Goal: Task Accomplishment & Management: Manage account settings

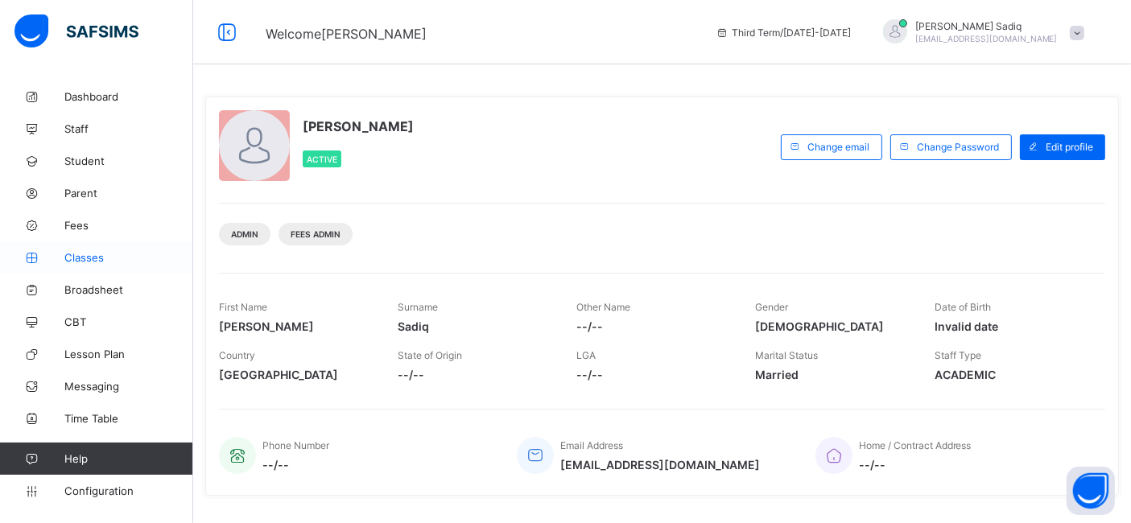
click at [85, 251] on span "Classes" at bounding box center [128, 257] width 129 height 13
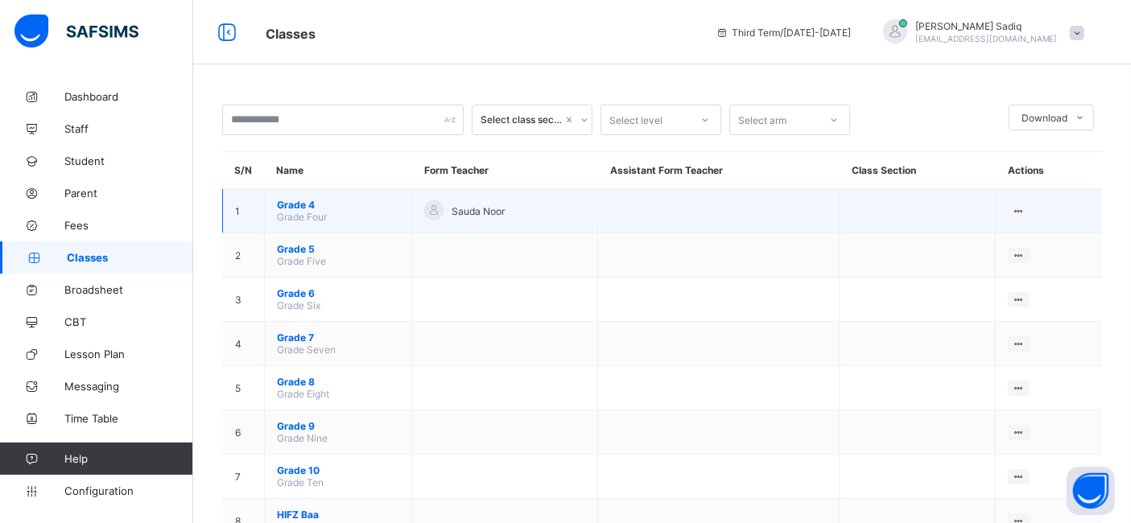
click at [290, 204] on span "Grade 4" at bounding box center [338, 205] width 122 height 12
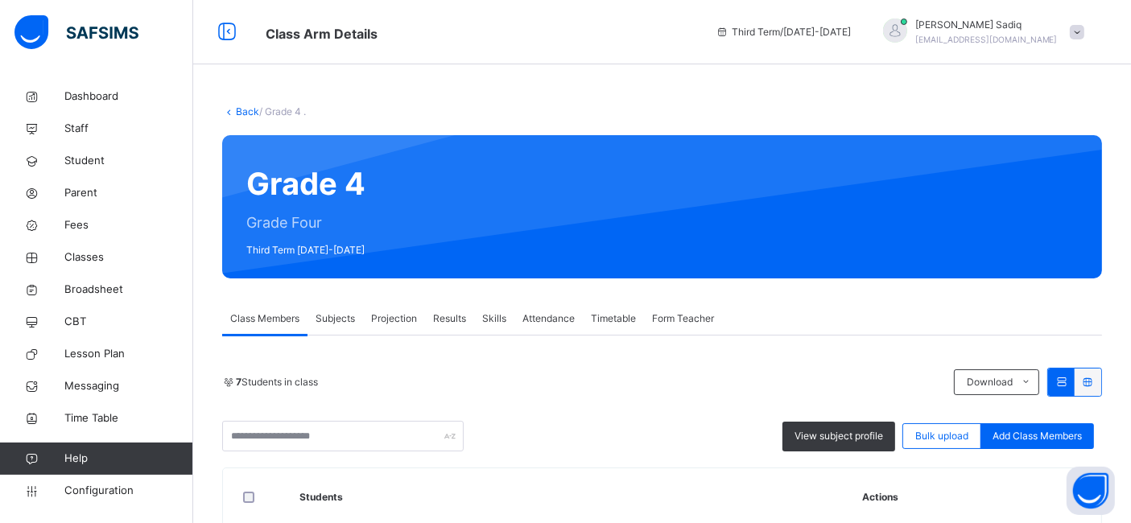
click at [345, 318] on span "Subjects" at bounding box center [335, 319] width 39 height 14
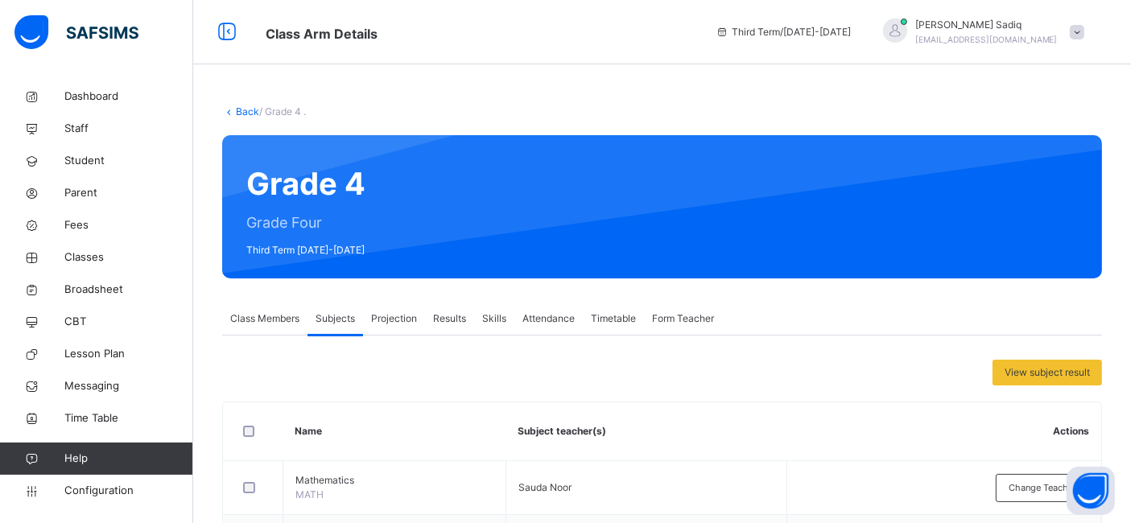
click at [403, 322] on span "Projection" at bounding box center [394, 319] width 46 height 14
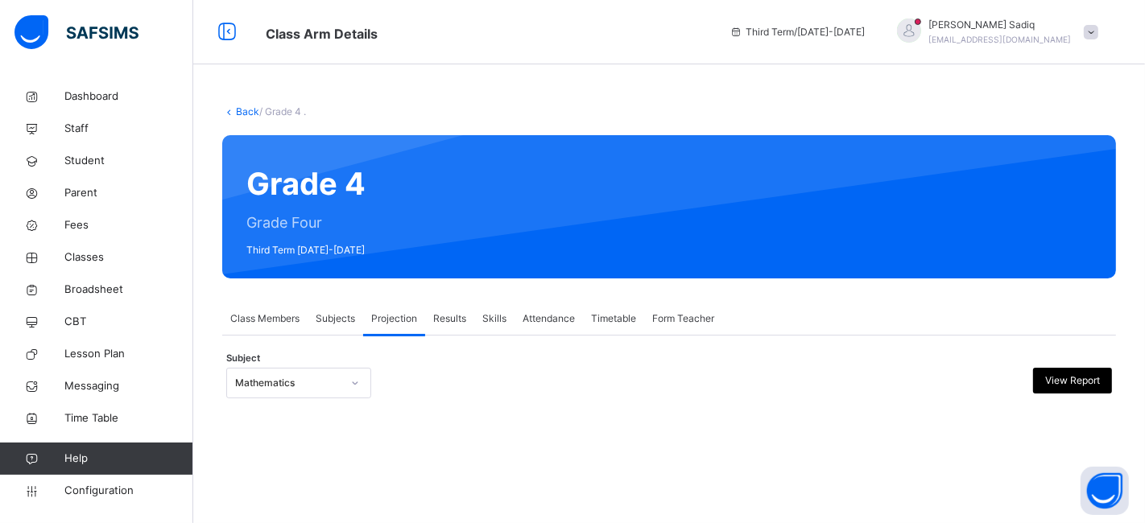
click at [294, 203] on div "Grade 4 Grade Four Third Term [DATE]-[DATE]" at bounding box center [669, 206] width 894 height 143
click at [85, 494] on span "Configuration" at bounding box center [128, 491] width 128 height 16
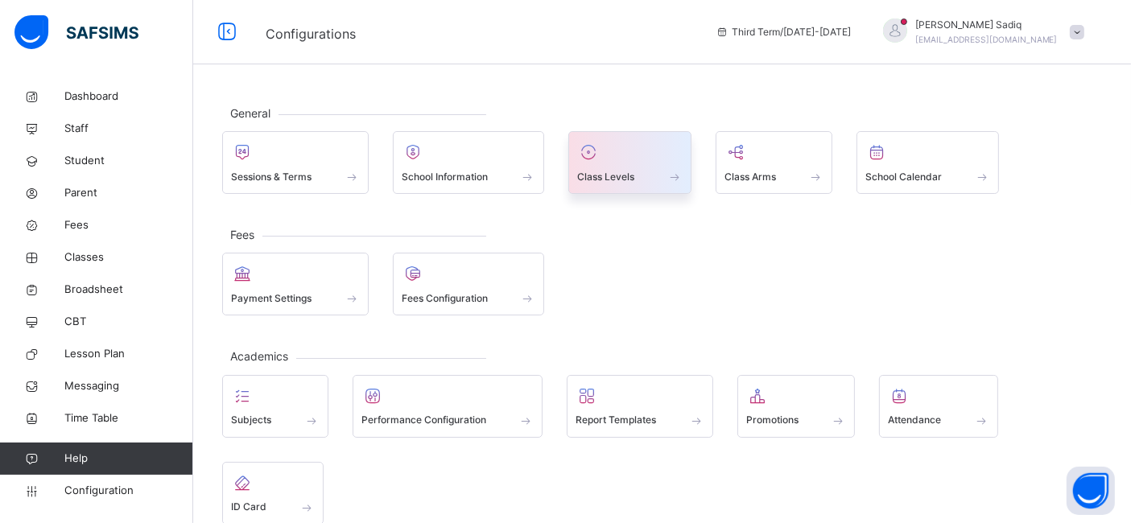
click at [594, 177] on span "Class Levels" at bounding box center [605, 177] width 57 height 14
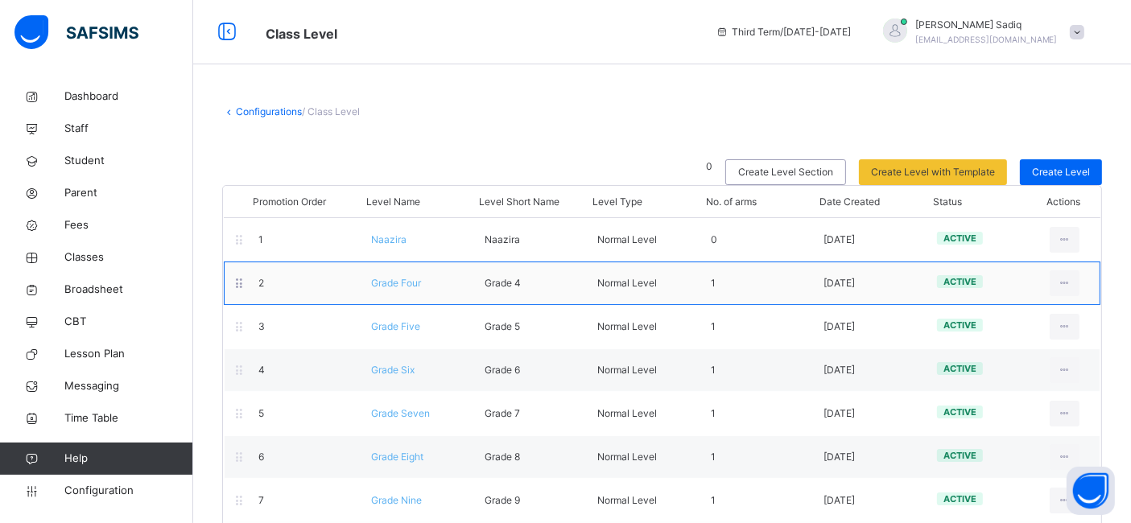
click at [404, 280] on span "Grade Four" at bounding box center [396, 283] width 50 height 12
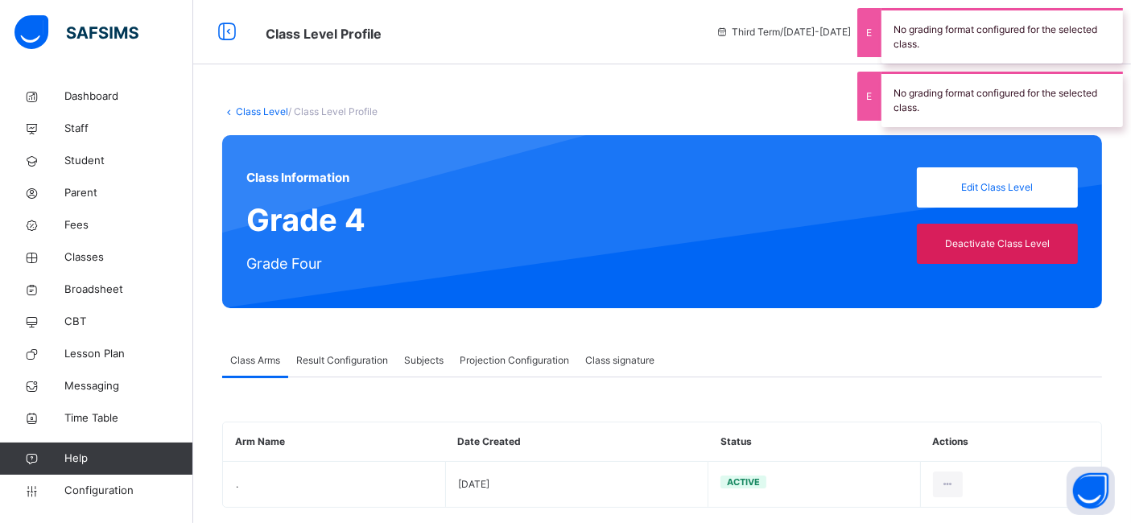
click at [1023, 196] on div "Class Information Grade 4 Grade Four Edit Class Level Deactivate Class Level" at bounding box center [662, 221] width 880 height 173
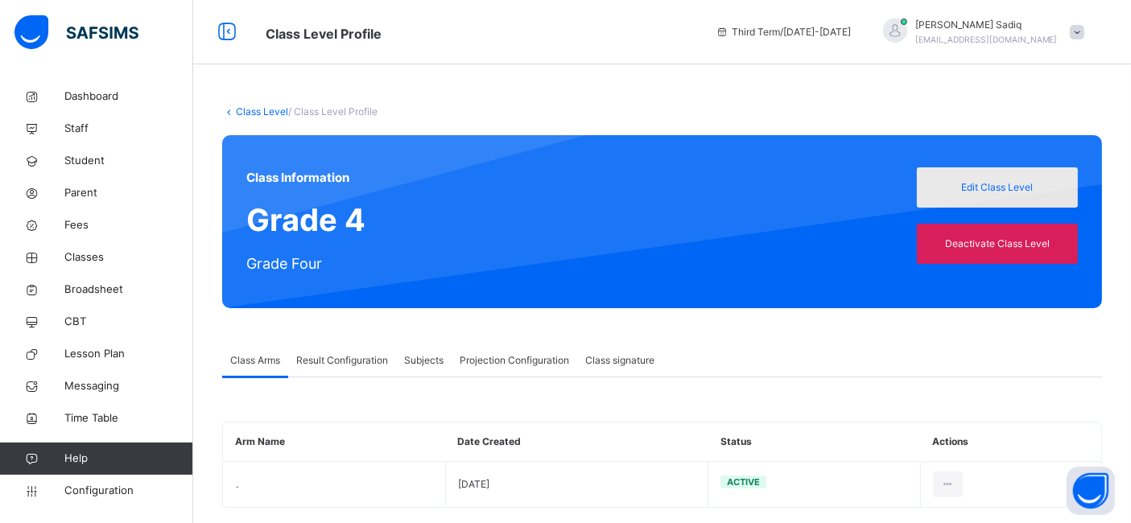
click at [1007, 180] on span "Edit Class Level" at bounding box center [997, 187] width 137 height 14
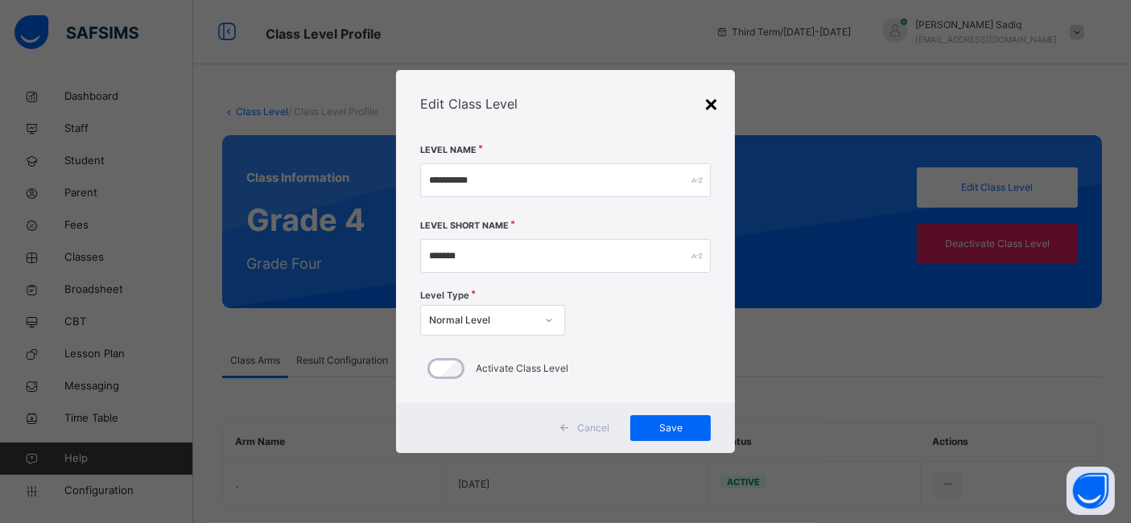
click at [711, 95] on div "×" at bounding box center [711, 103] width 15 height 34
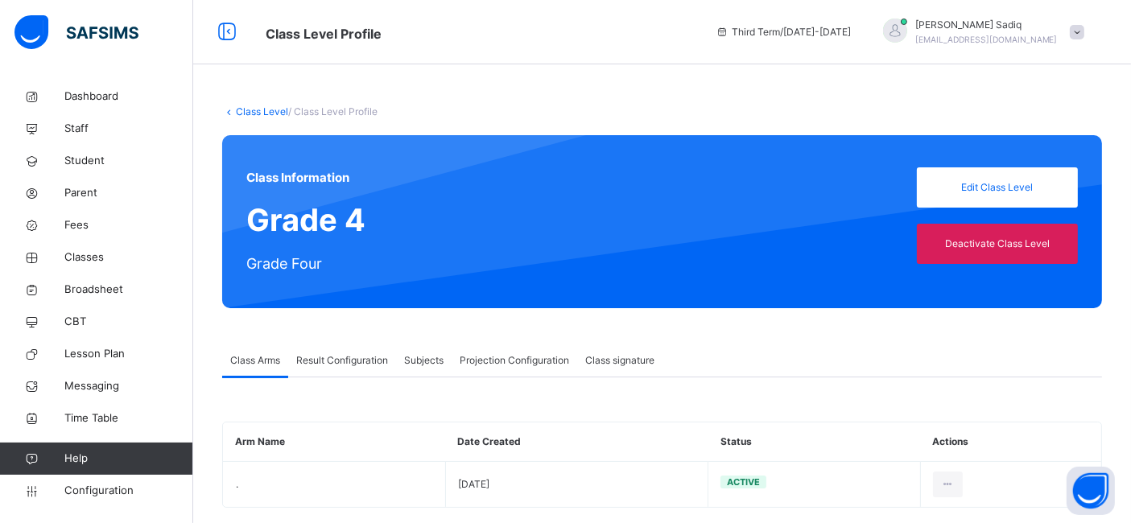
scroll to position [23, 0]
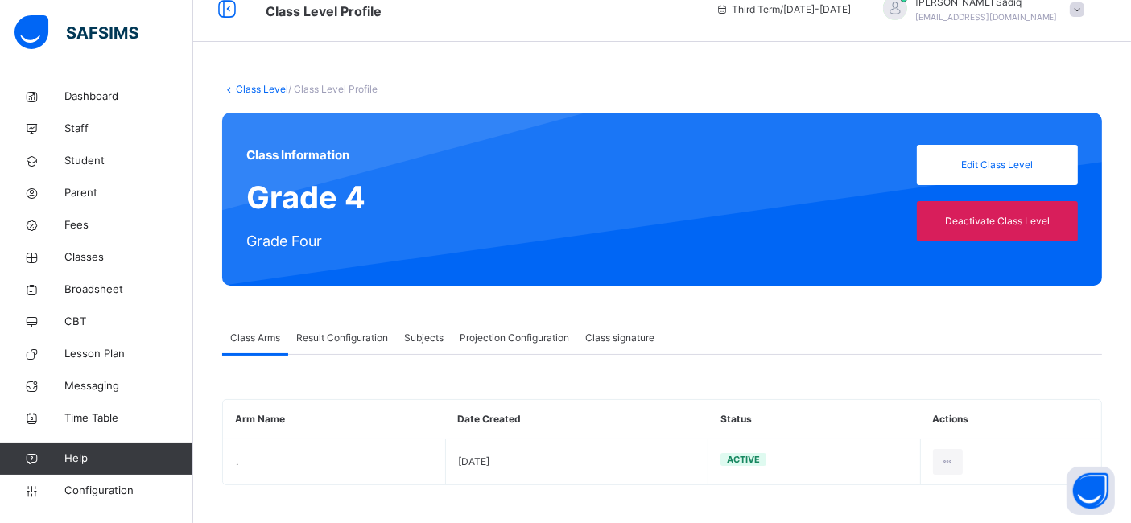
click at [312, 339] on span "Result Configuration" at bounding box center [342, 338] width 92 height 14
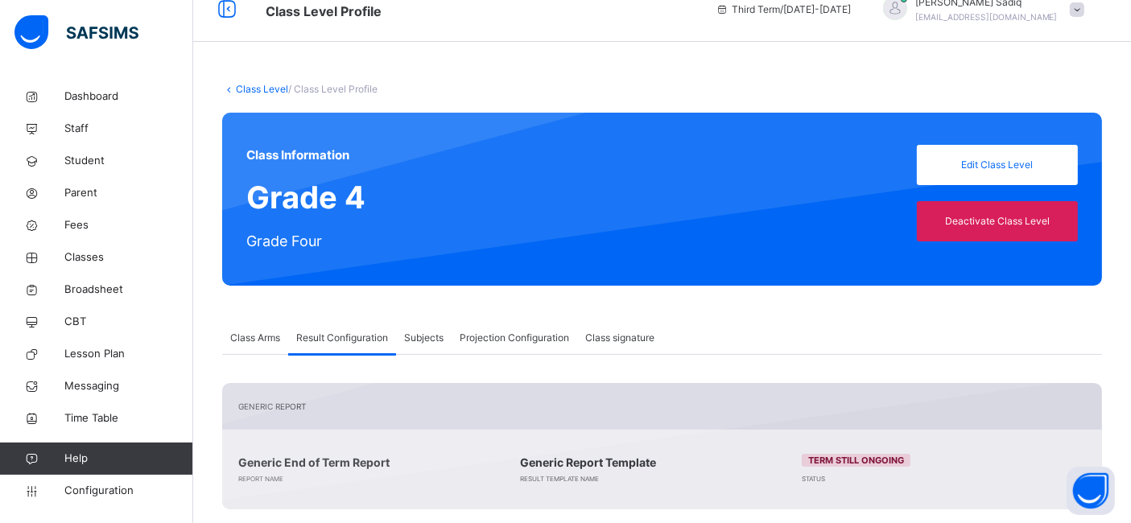
click at [432, 334] on span "Subjects" at bounding box center [423, 338] width 39 height 14
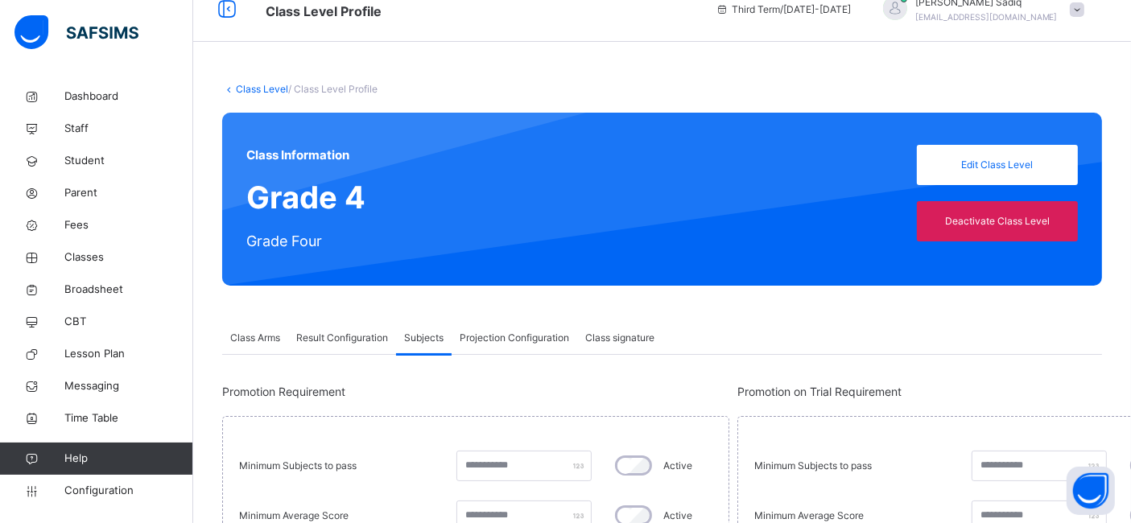
click at [491, 335] on span "Projection Configuration" at bounding box center [514, 338] width 109 height 14
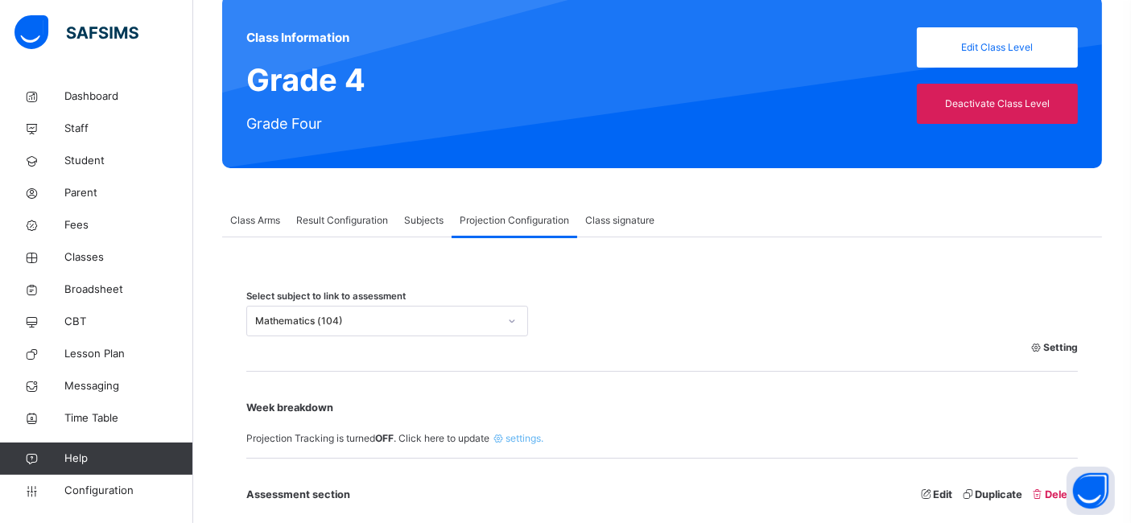
scroll to position [139, 0]
click at [1071, 347] on span "Setting" at bounding box center [1054, 348] width 48 height 14
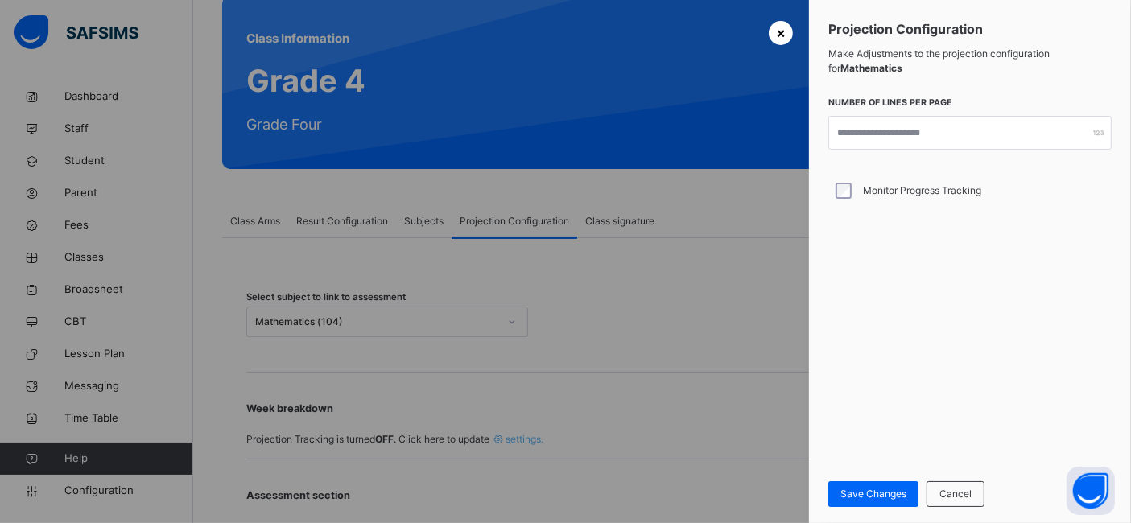
click at [783, 32] on span "×" at bounding box center [781, 33] width 10 height 22
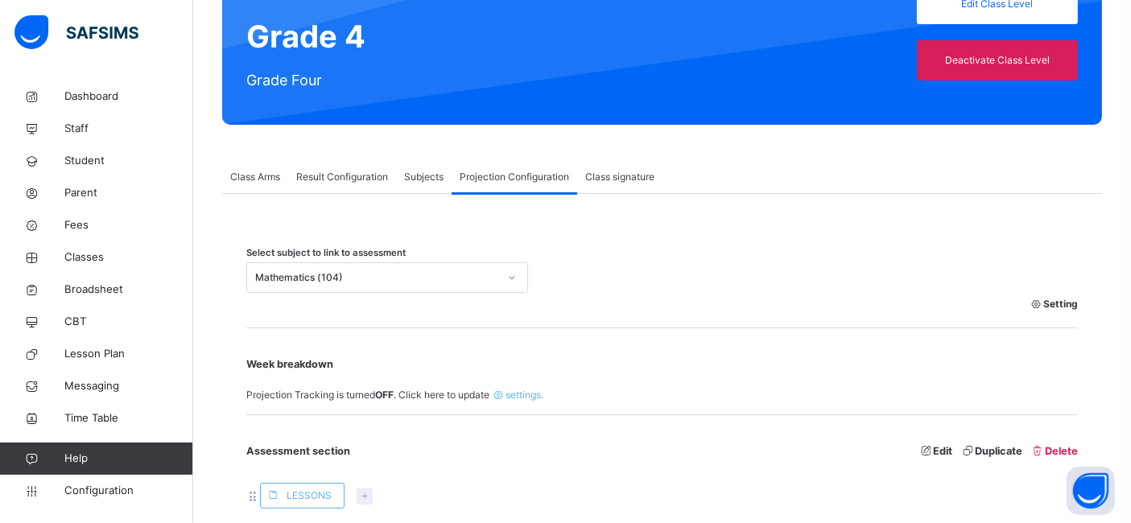
scroll to position [177, 0]
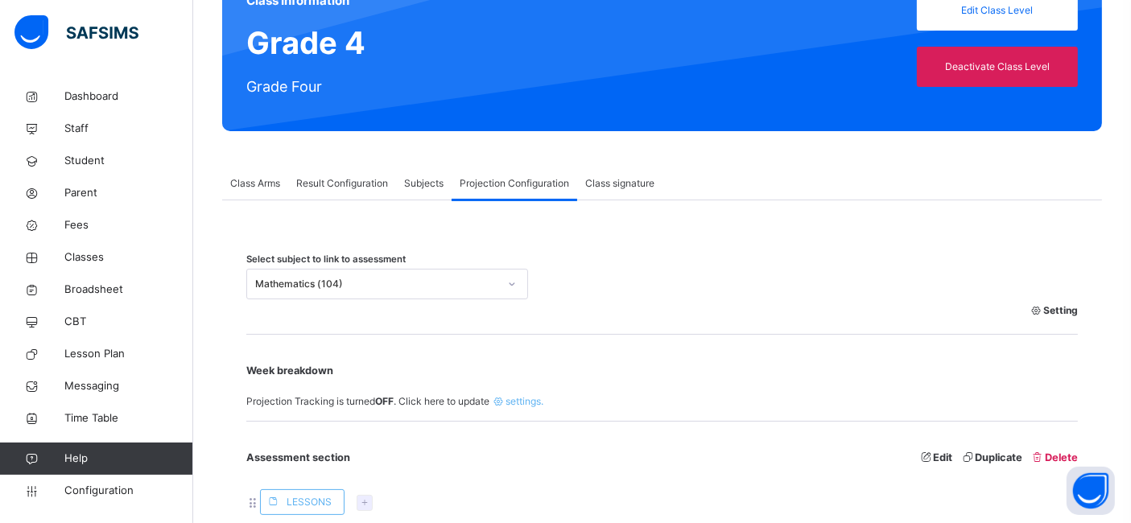
click at [419, 183] on span "Subjects" at bounding box center [423, 183] width 39 height 14
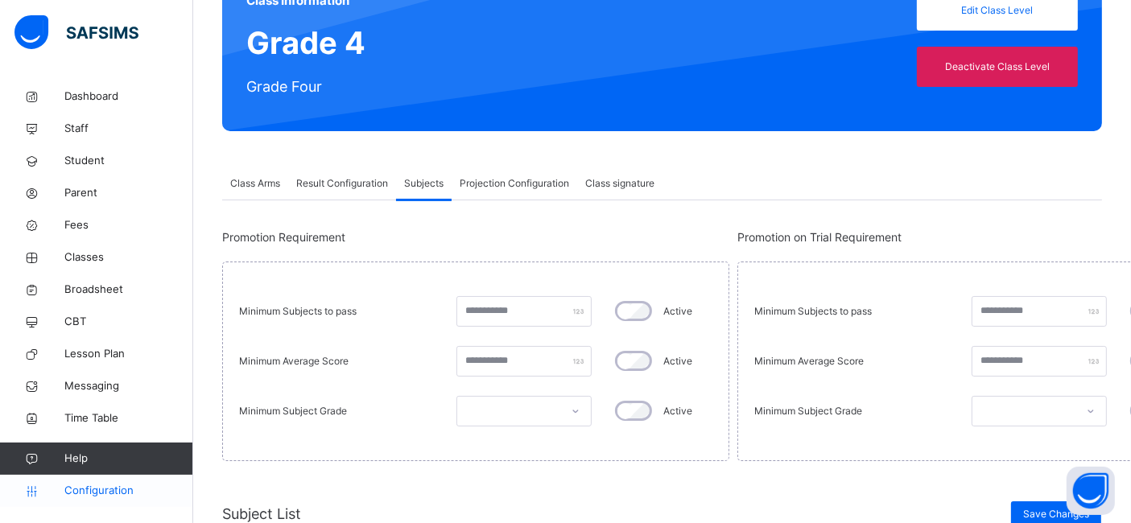
click at [117, 489] on span "Configuration" at bounding box center [128, 491] width 128 height 16
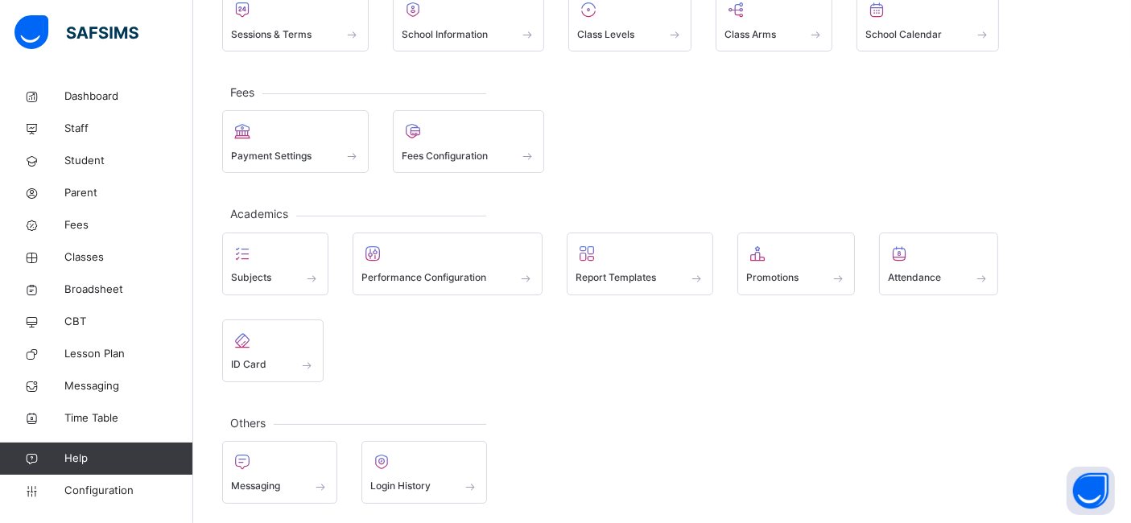
click at [606, 381] on div "General Sessions & Terms School Information Class Levels Class Arms School Cale…" at bounding box center [662, 233] width 938 height 590
click at [681, 193] on div "General Sessions & Terms School Information Class Levels Class Arms School Cale…" at bounding box center [662, 233] width 938 height 590
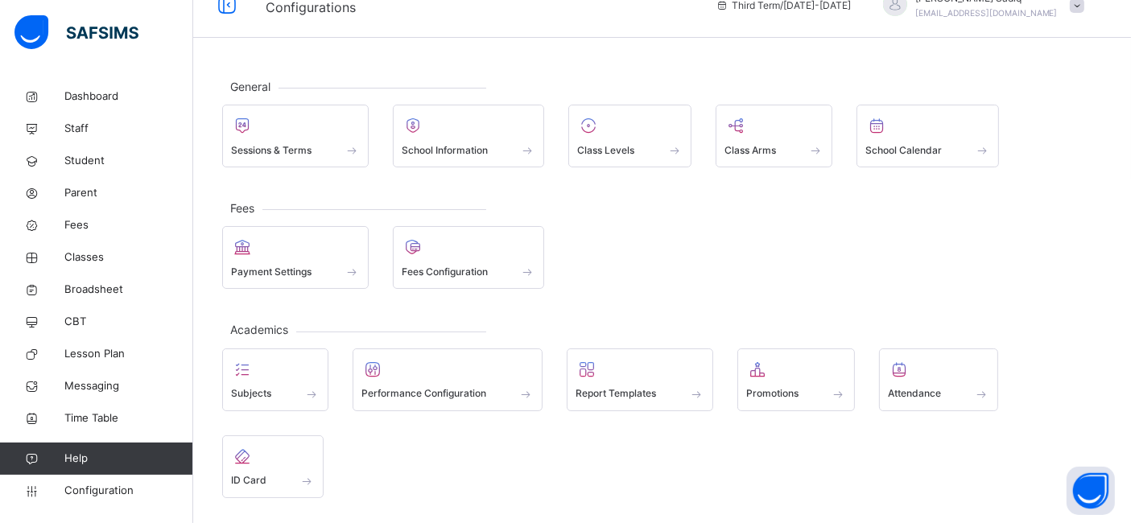
scroll to position [0, 0]
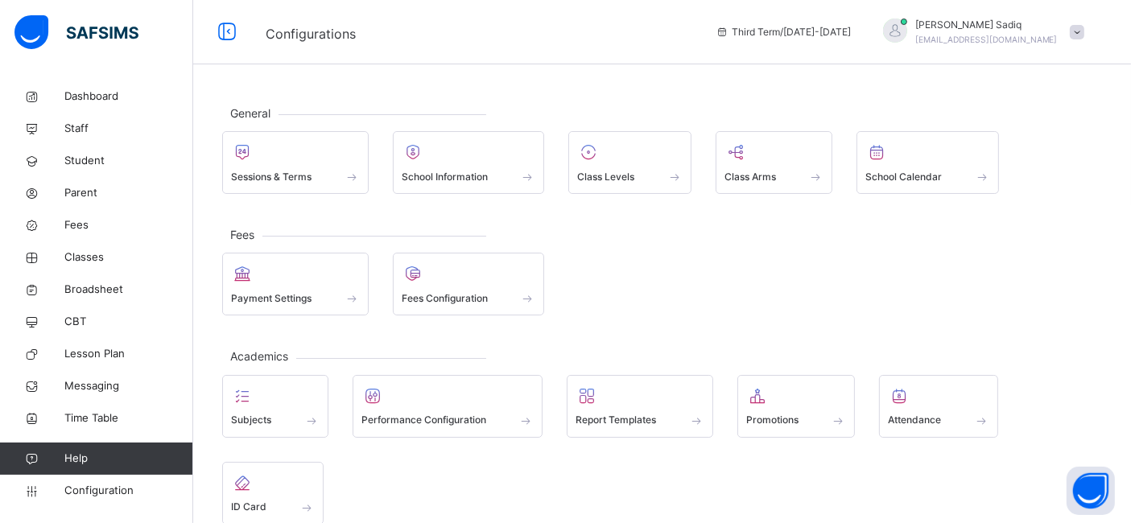
click at [696, 101] on div "General Sessions & Terms School Information Class Levels Class Arms School Cale…" at bounding box center [662, 376] width 938 height 590
click at [613, 272] on div "Payment Settings Fees Configuration" at bounding box center [662, 284] width 880 height 63
click at [680, 248] on div "Fees Payment Settings Fees Configuration" at bounding box center [662, 274] width 880 height 81
